Goal: Navigation & Orientation: Go to known website

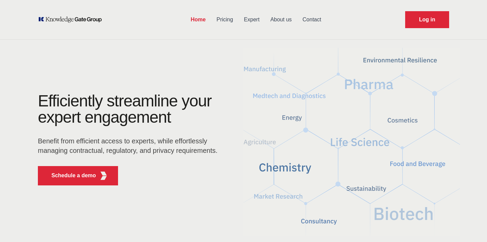
click at [249, 15] on link "Expert" at bounding box center [252, 20] width 26 height 18
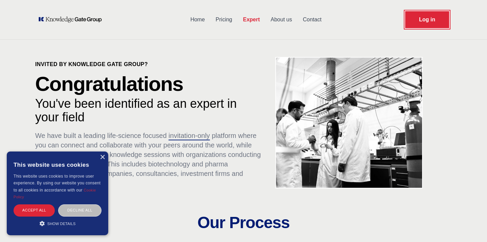
click at [428, 22] on link "Log in" at bounding box center [427, 19] width 44 height 17
click at [260, 76] on p "Congratulations" at bounding box center [148, 84] width 227 height 20
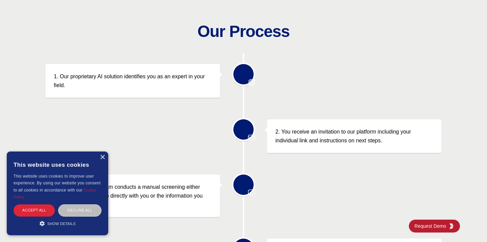
scroll to position [295, 0]
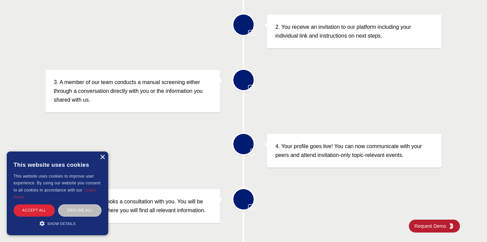
click at [104, 157] on div "×" at bounding box center [102, 157] width 5 height 5
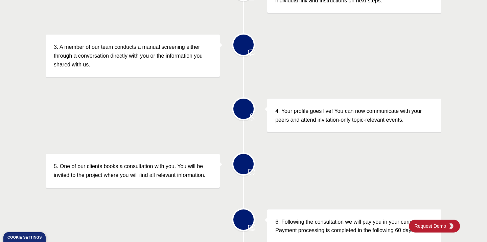
scroll to position [0, 0]
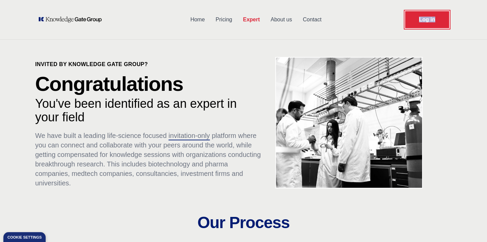
copy link "Log in"
click at [438, 35] on div "Home Pricing Expert About us Contact Log in" at bounding box center [243, 19] width 433 height 39
